Goal: Navigation & Orientation: Go to known website

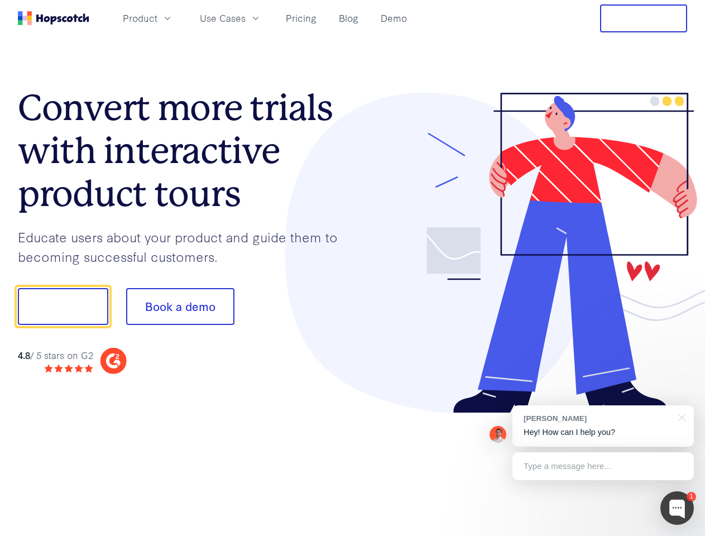
click at [353, 268] on div at bounding box center [520, 253] width 335 height 321
click at [157, 18] on span "Product" at bounding box center [140, 18] width 35 height 14
click at [246, 18] on span "Use Cases" at bounding box center [223, 18] width 46 height 14
click at [644, 18] on button "Free Trial" at bounding box center [643, 18] width 87 height 28
click at [63, 306] on button "Show me!" at bounding box center [63, 306] width 90 height 37
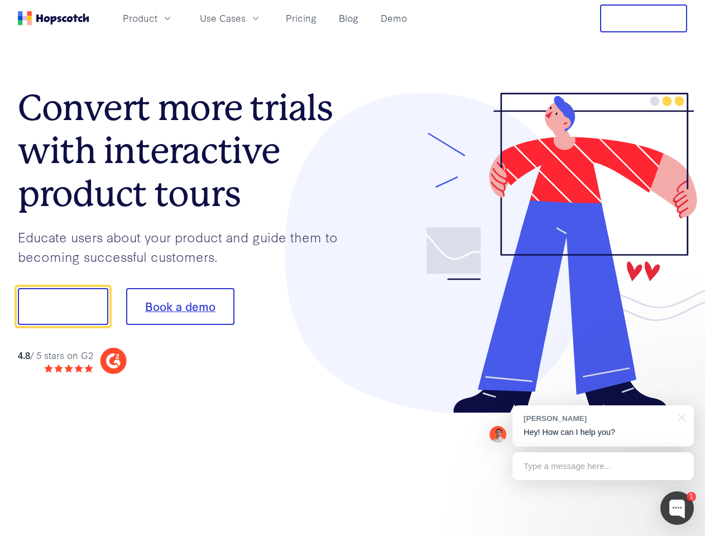
click at [180, 306] on button "Book a demo" at bounding box center [180, 306] width 108 height 37
click at [677, 508] on div at bounding box center [676, 507] width 33 height 33
click at [603, 426] on div "[PERSON_NAME] Hey! How can I help you?" at bounding box center [602, 425] width 181 height 41
click at [680, 535] on div "1 [PERSON_NAME] Hey! How can I help you? Type a message here... Free live chat …" at bounding box center [352, 536] width 705 height 0
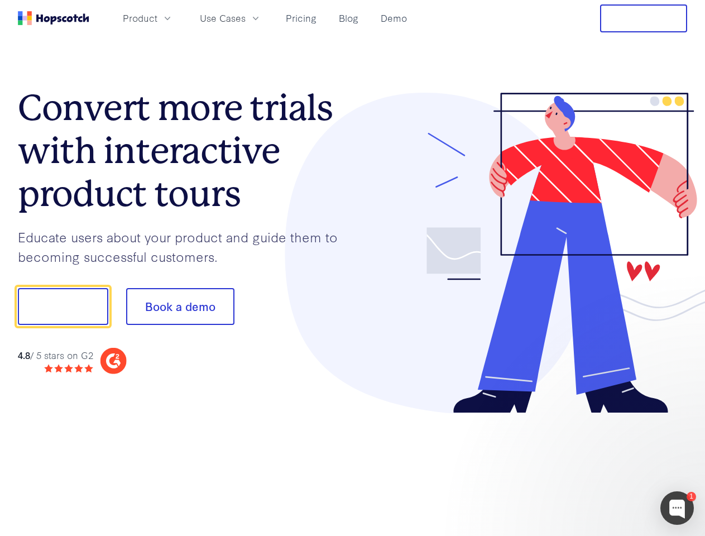
click at [603, 466] on div at bounding box center [589, 305] width 209 height 372
